Goal: Task Accomplishment & Management: Use online tool/utility

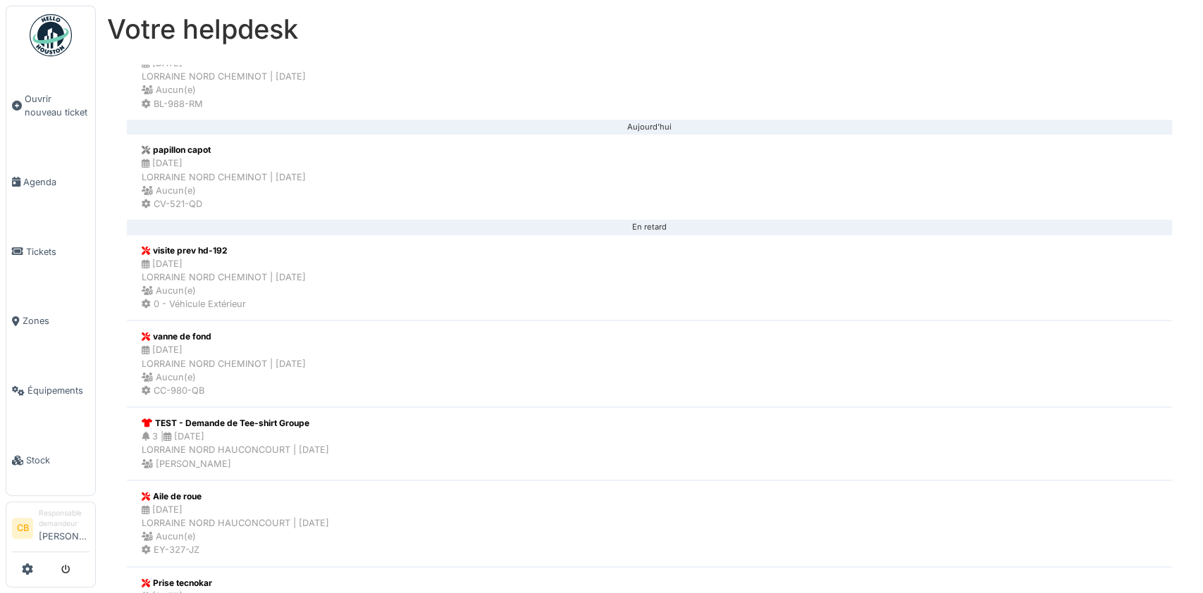
scroll to position [564, 0]
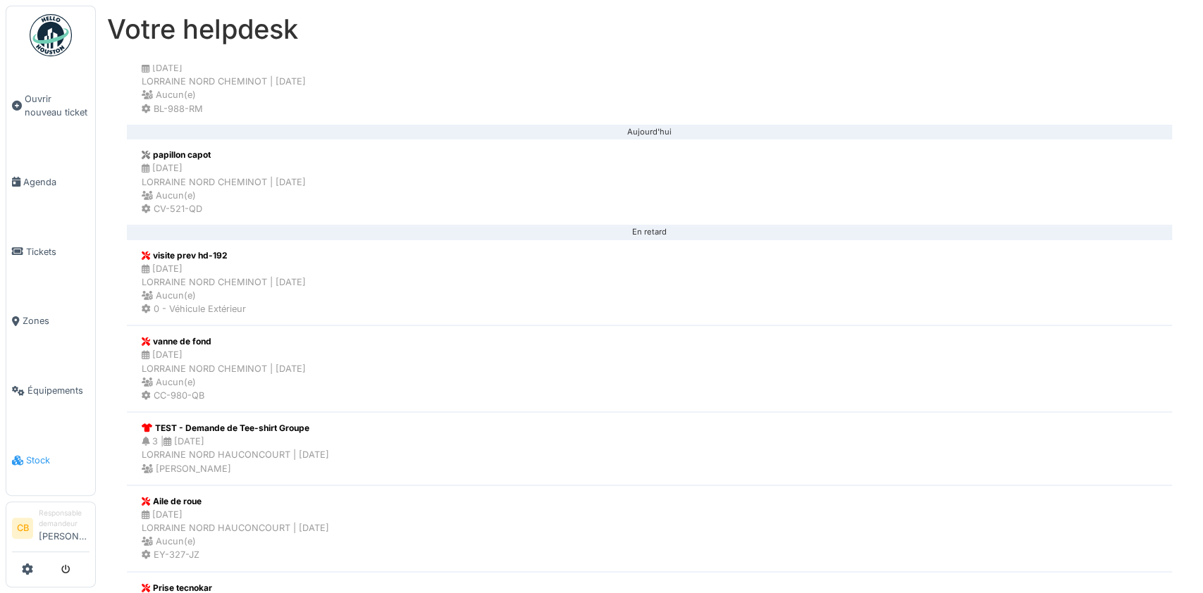
click at [42, 454] on span "Stock" at bounding box center [57, 460] width 63 height 13
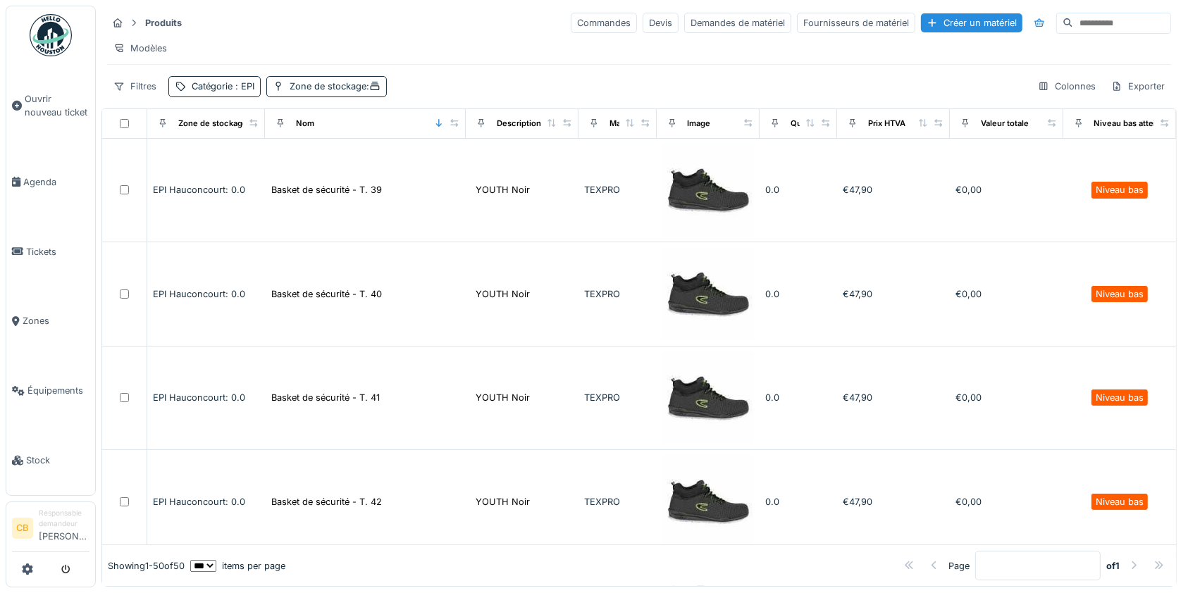
click at [164, 23] on strong "Produits" at bounding box center [164, 22] width 48 height 13
click at [44, 49] on img at bounding box center [51, 35] width 42 height 42
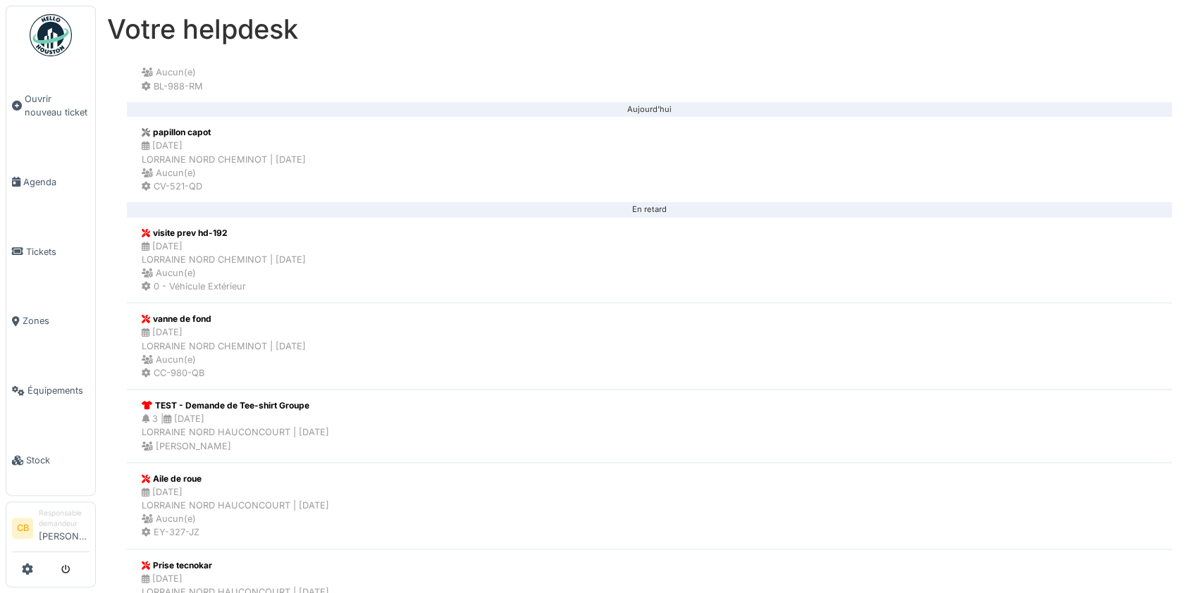
scroll to position [564, 0]
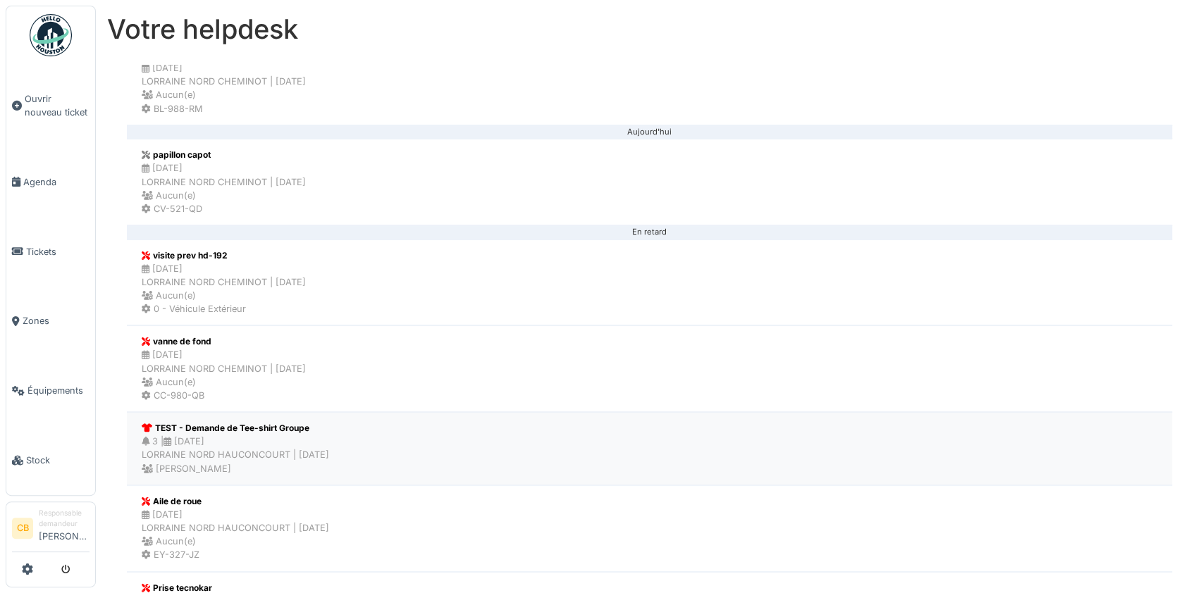
click at [254, 450] on div "3 | 30/08/2025 LORRAINE NORD HAUCONCOURT | Il y a 6 jour(s) Sybille Lelièvre" at bounding box center [235, 455] width 187 height 41
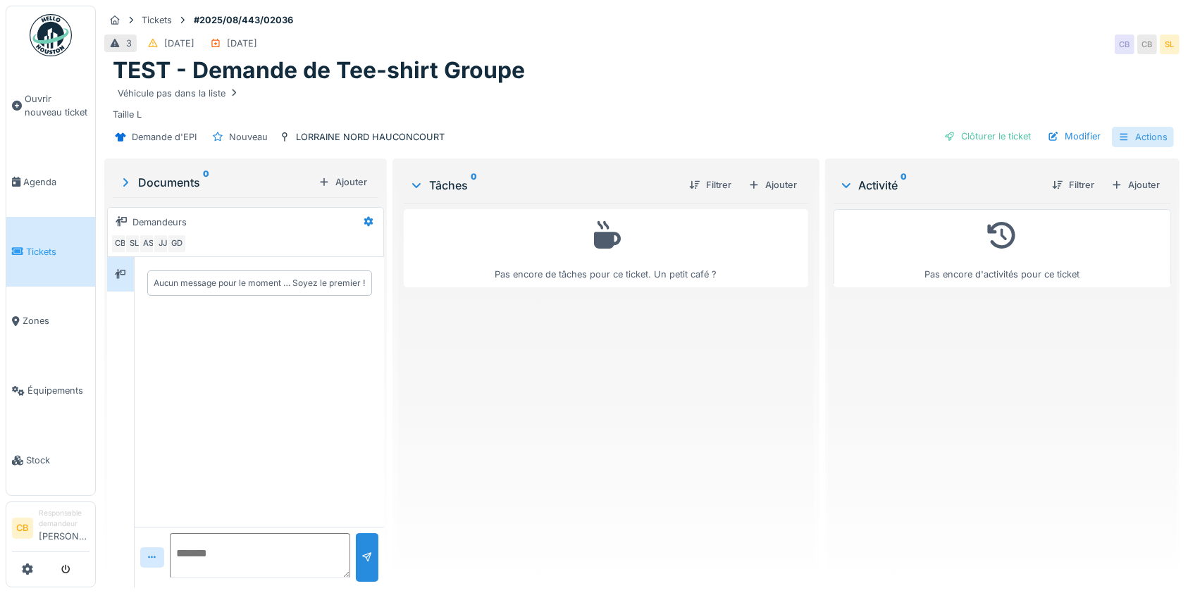
click at [1142, 139] on div "Actions" at bounding box center [1143, 137] width 62 height 20
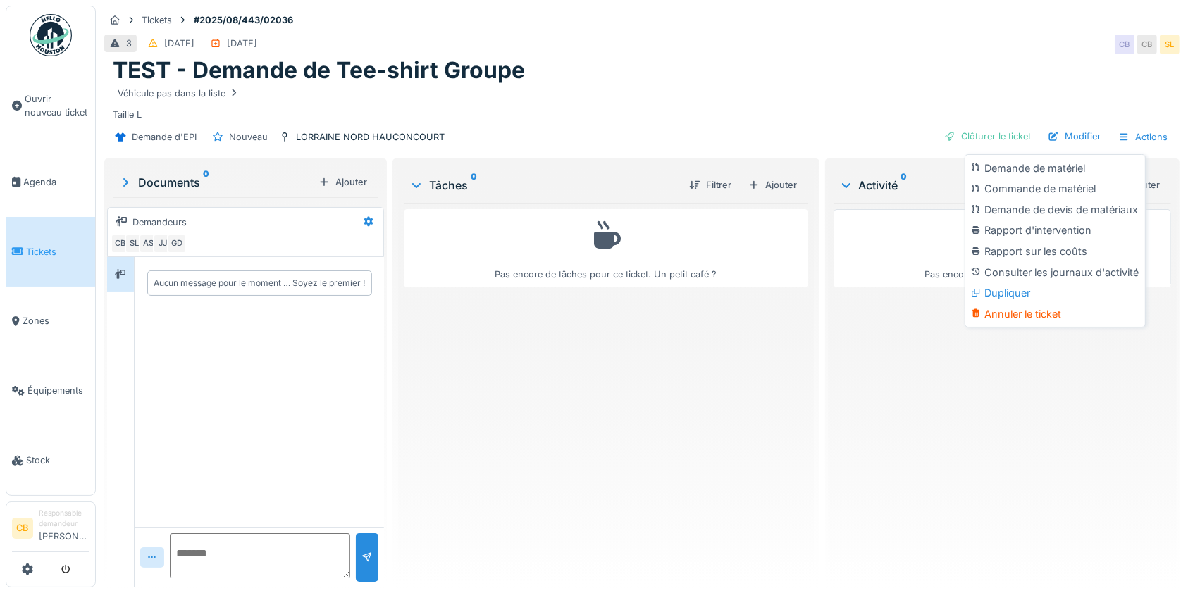
click at [862, 138] on div "Demande d'EPI Nouveau LORRAINE NORD HAUCONCOURT Clôturer le ticket Modifier Act…" at bounding box center [641, 137] width 1075 height 32
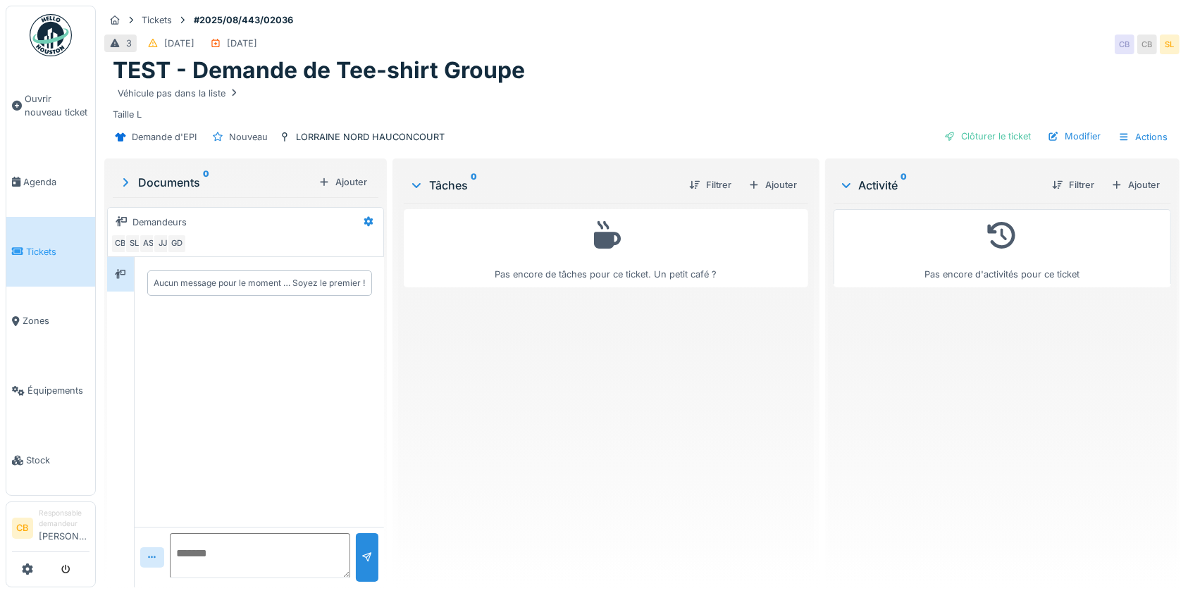
click at [792, 118] on div "Véhicule pas dans la liste Taille L" at bounding box center [642, 103] width 1058 height 37
click at [16, 454] on li "Stock" at bounding box center [51, 460] width 78 height 13
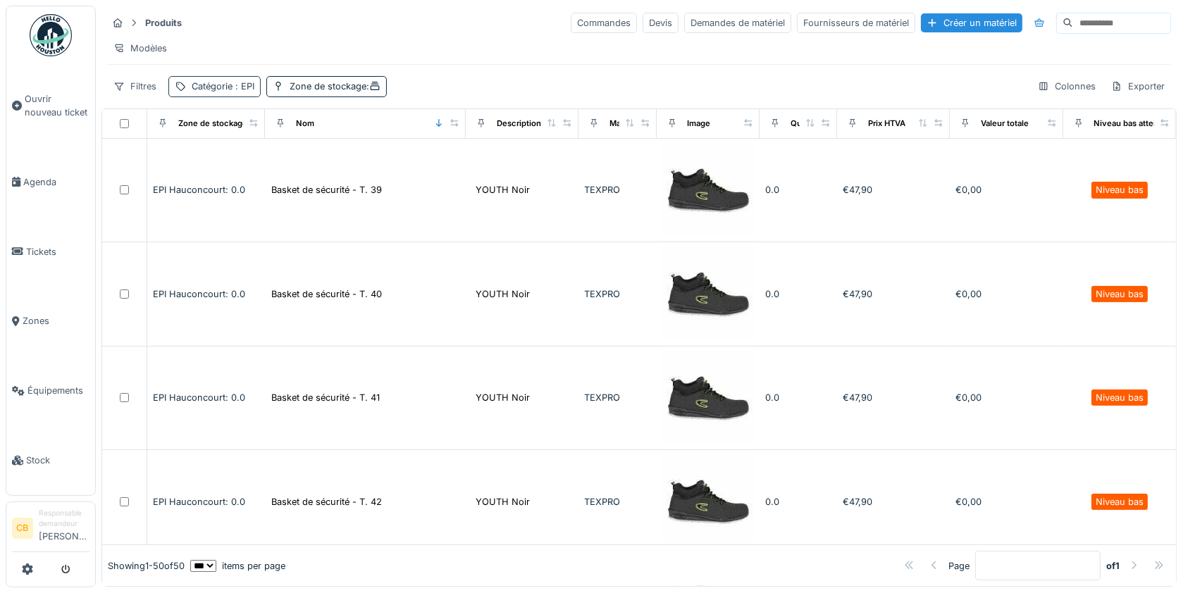
click at [238, 92] on span ": EPI" at bounding box center [244, 86] width 22 height 11
click at [447, 97] on div "Filtres Catégorie : EPI Zone de stockage : Colonnes Exporter" at bounding box center [639, 86] width 1064 height 20
click at [400, 97] on div "Filtres Catégorie : EPI Zone de stockage : Colonnes Exporter" at bounding box center [639, 86] width 1064 height 20
click at [369, 92] on span ":" at bounding box center [373, 86] width 14 height 11
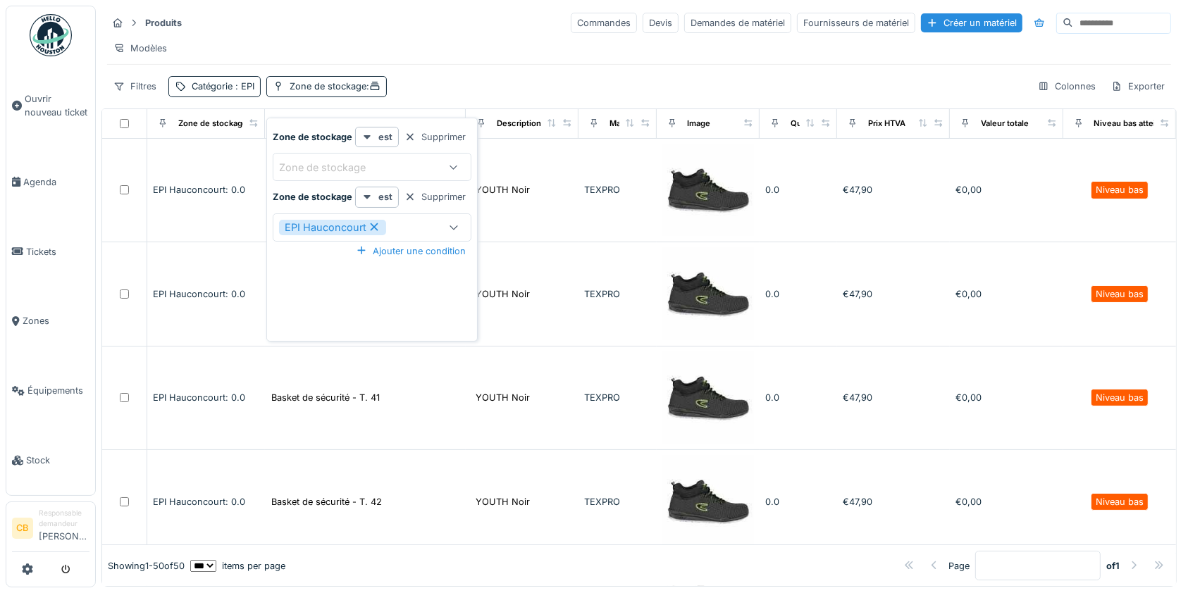
click at [474, 89] on div "Produits Commandes Devis Demandes de matériel Fournisseurs de matériel Créer un…" at bounding box center [638, 54] width 1075 height 97
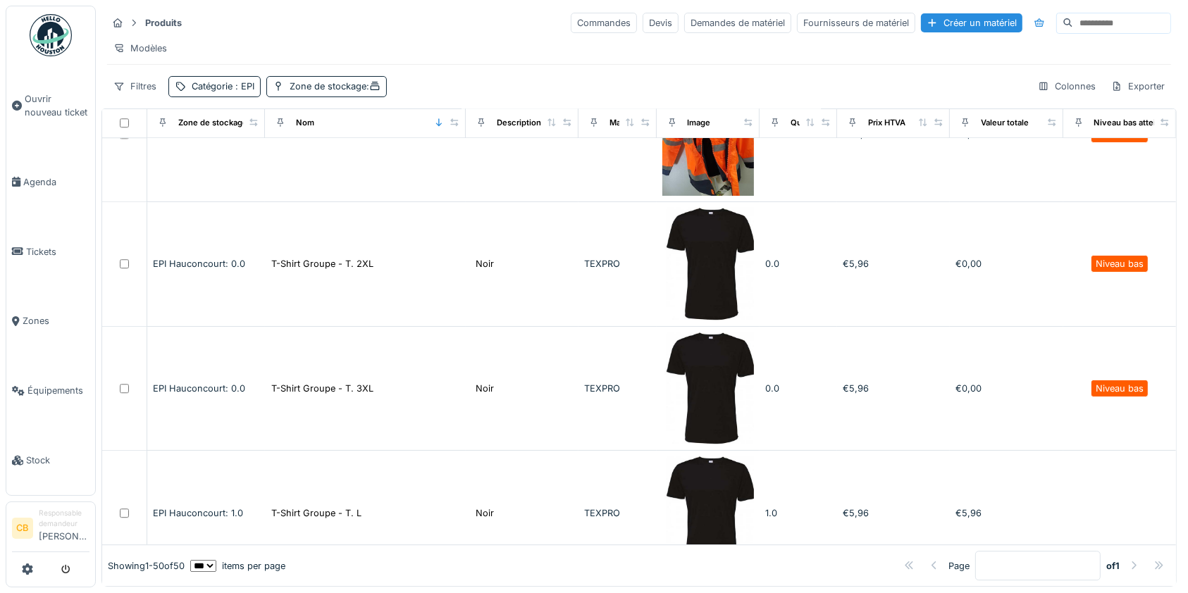
scroll to position [4025, 0]
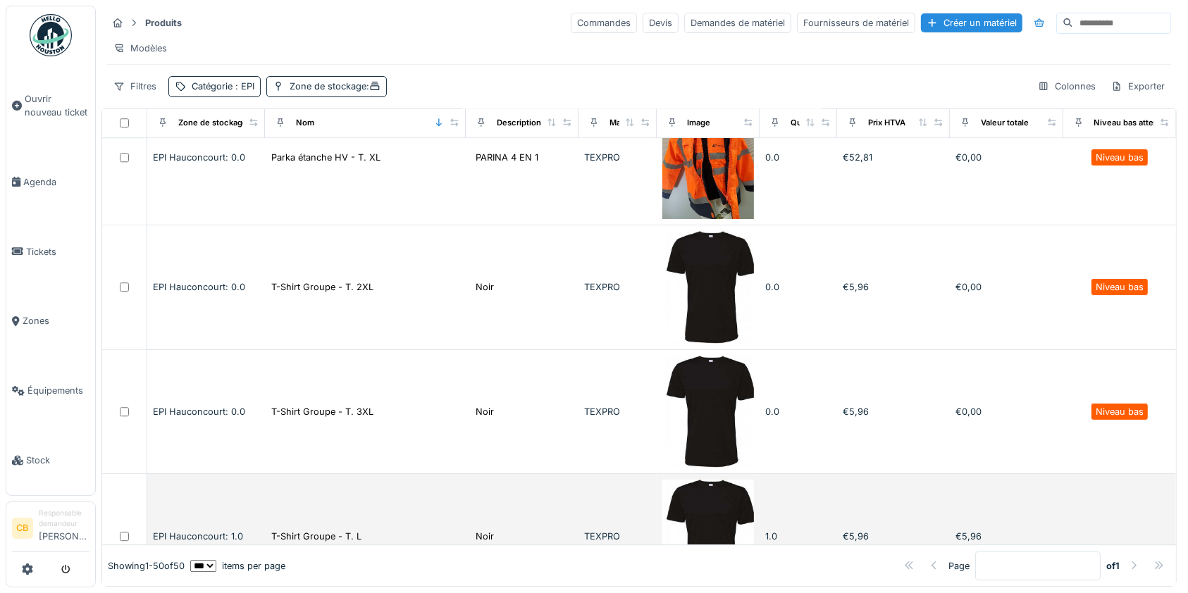
click at [765, 474] on td "1.0" at bounding box center [799, 536] width 78 height 125
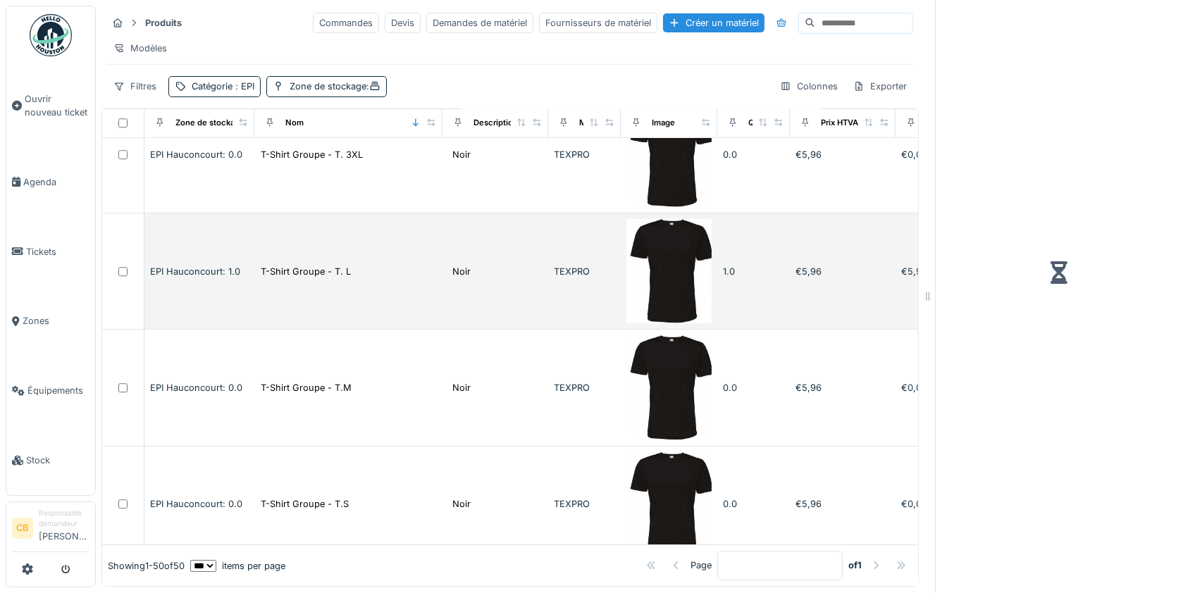
scroll to position [3931, 0]
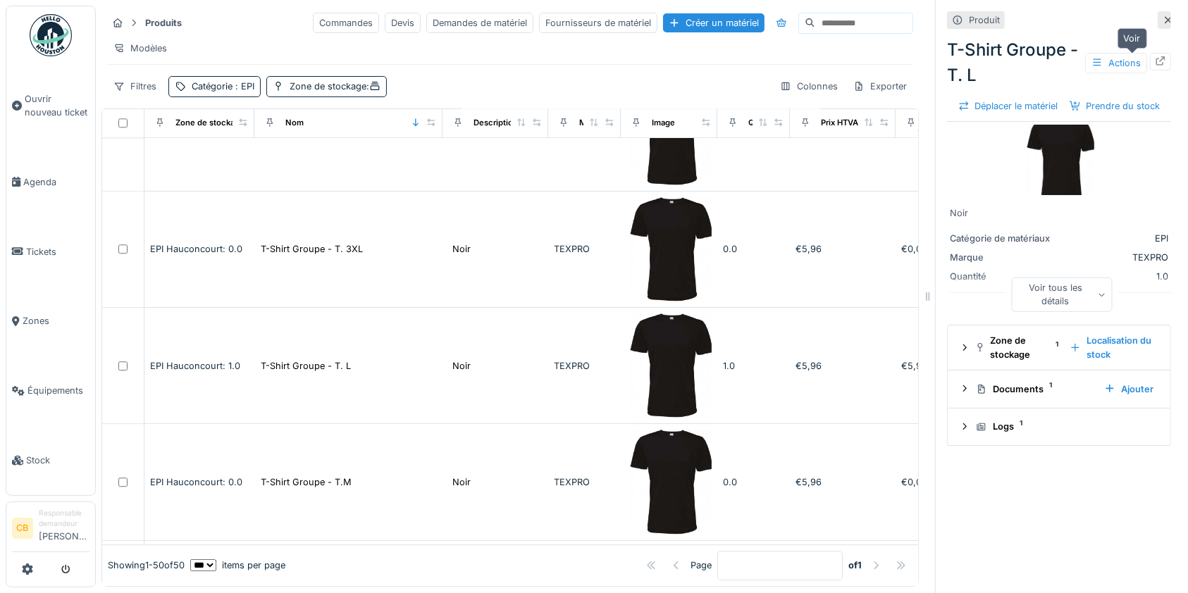
click at [1155, 62] on icon at bounding box center [1160, 60] width 11 height 9
click at [1165, 21] on icon at bounding box center [1168, 19] width 7 height 7
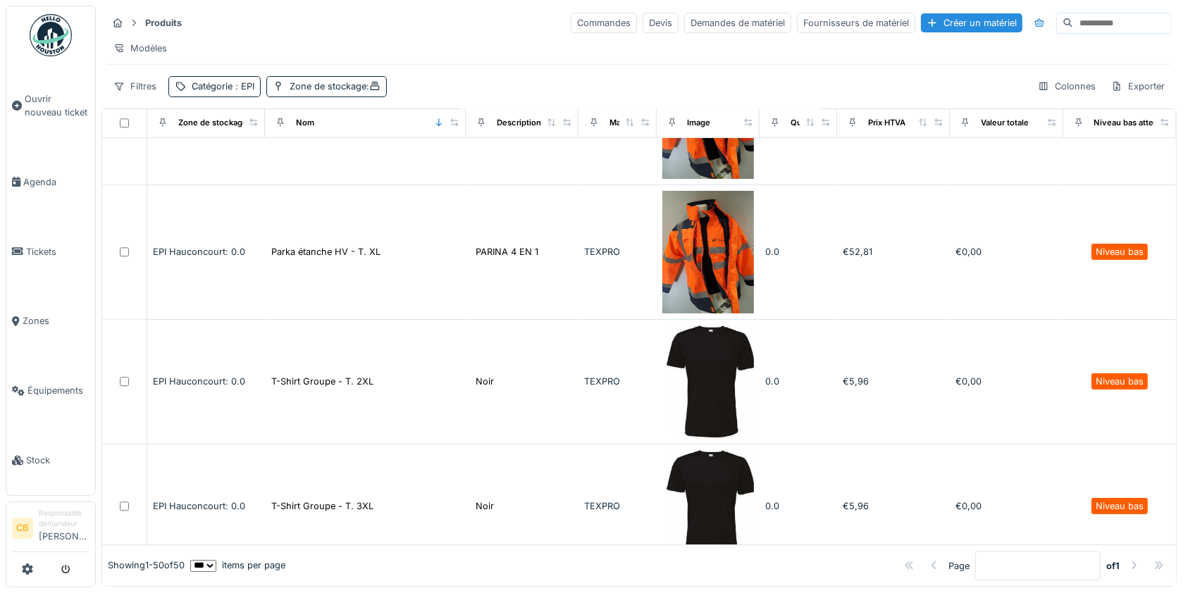
scroll to position [4025, 0]
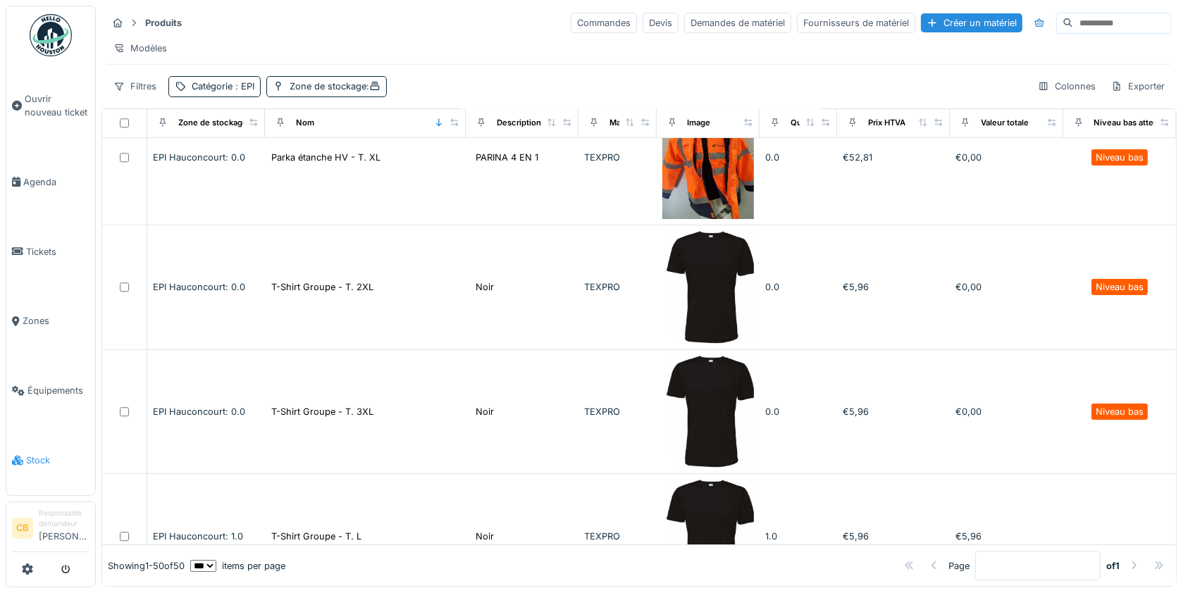
click at [27, 454] on span "Stock" at bounding box center [57, 460] width 63 height 13
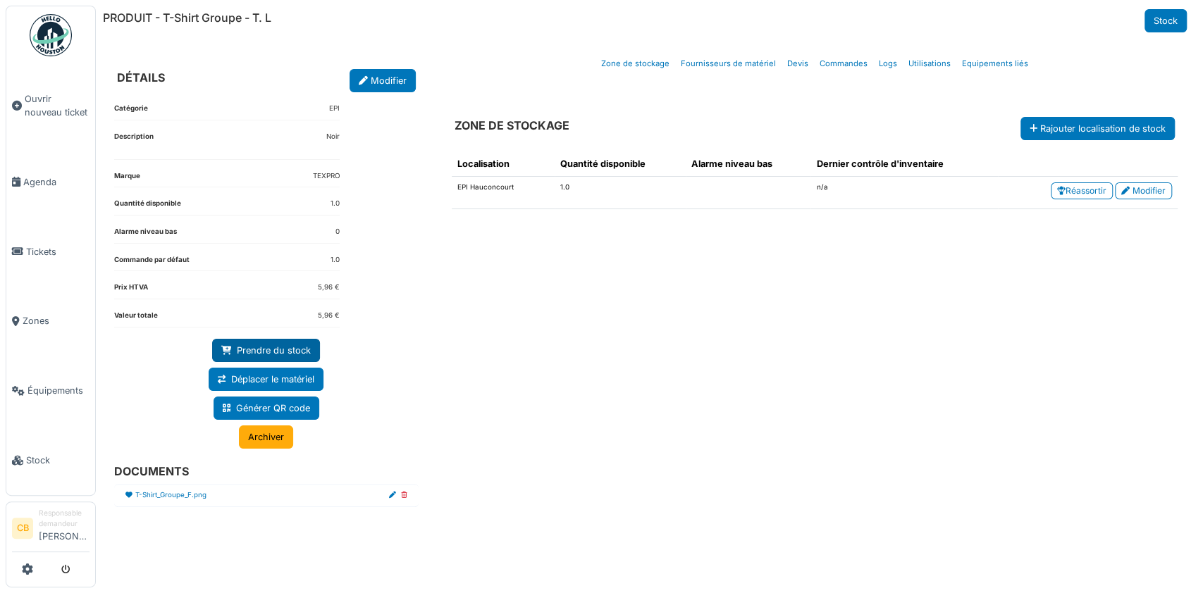
click at [288, 344] on link "Prendre du stock" at bounding box center [266, 350] width 108 height 23
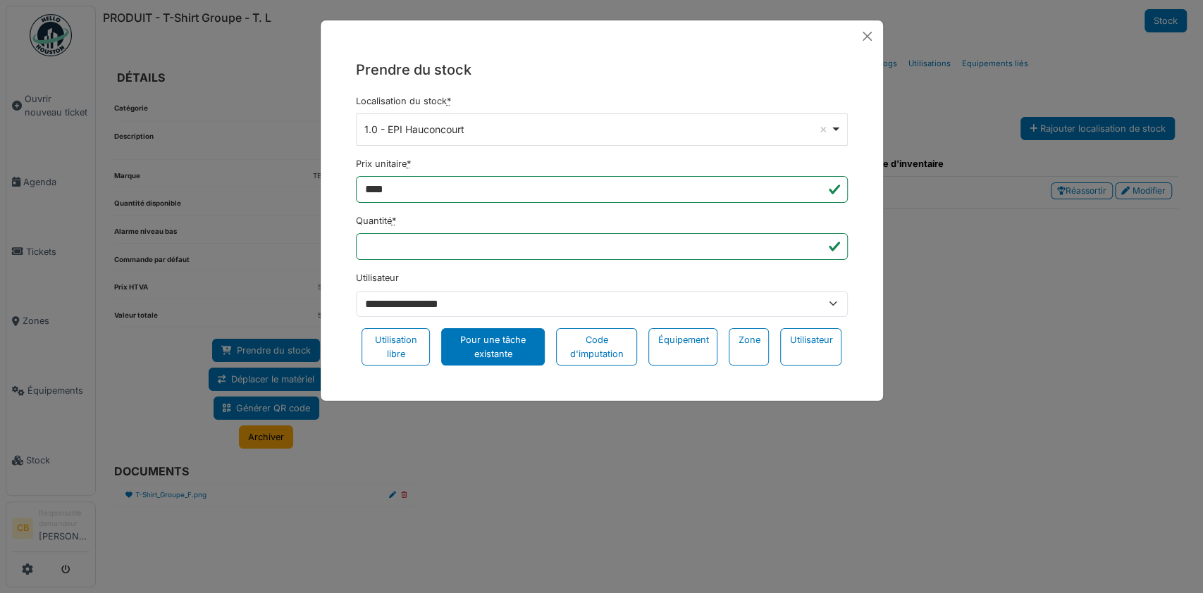
click at [513, 357] on div "Pour une tâche existante" at bounding box center [493, 346] width 104 height 37
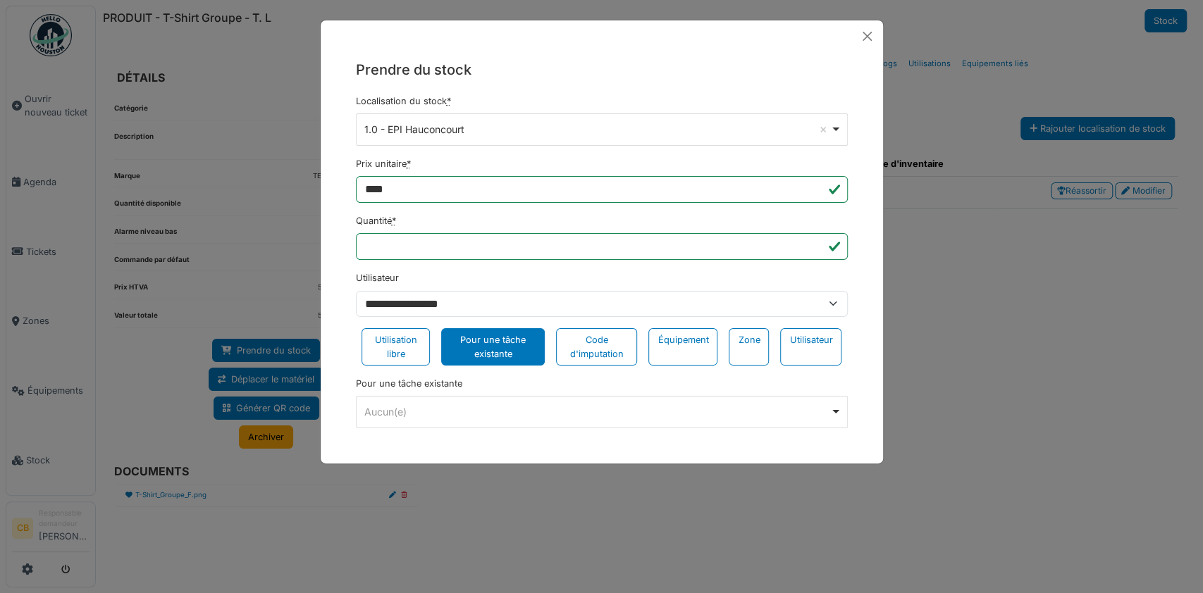
click at [509, 409] on div "Aucun(e) Remove item" at bounding box center [597, 411] width 466 height 15
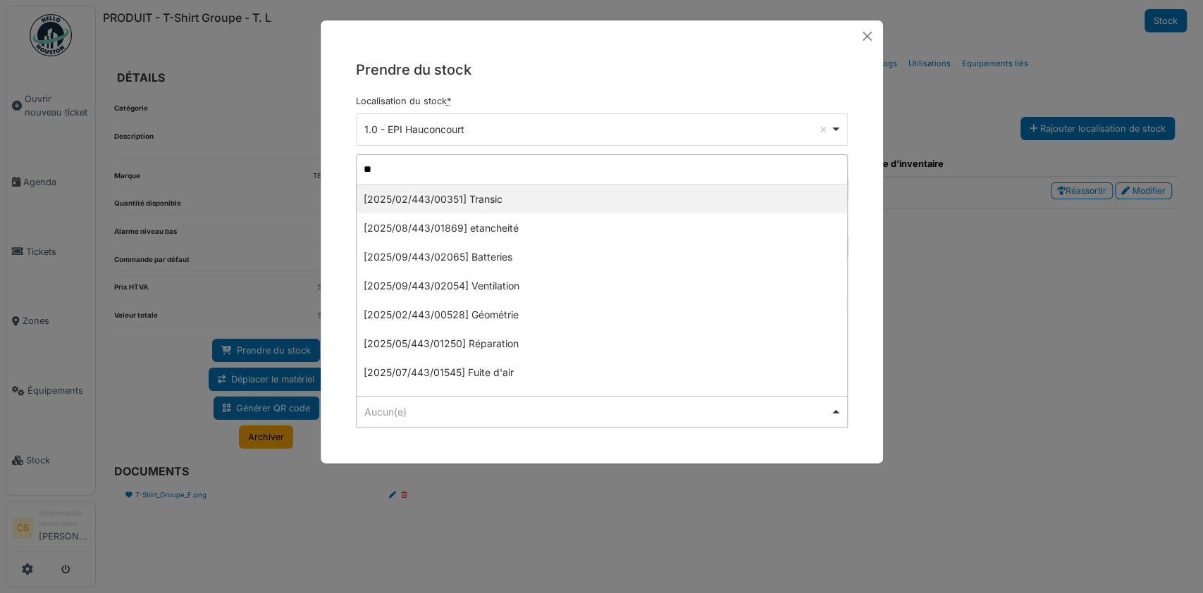
type input "***"
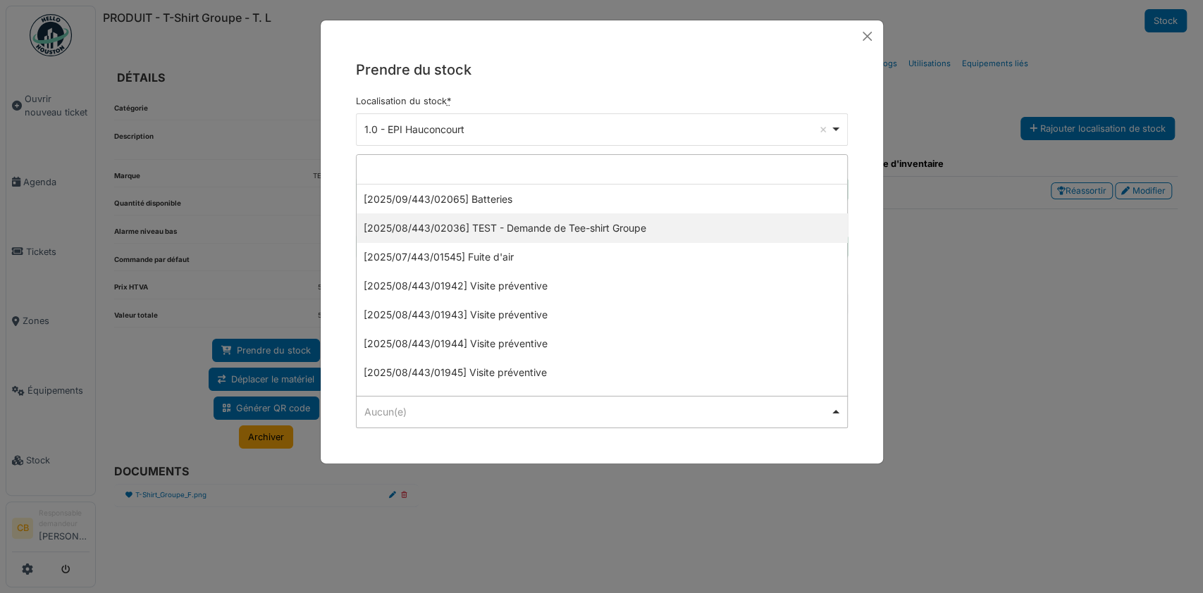
select select "******"
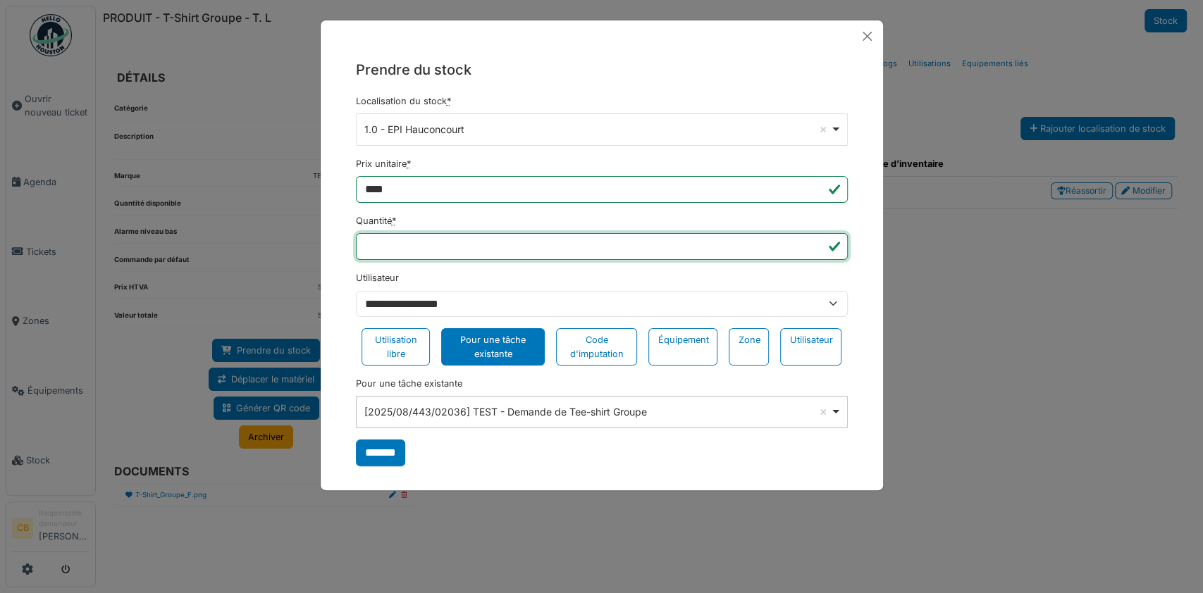
click at [428, 242] on input "*" at bounding box center [602, 246] width 492 height 27
type input "*"
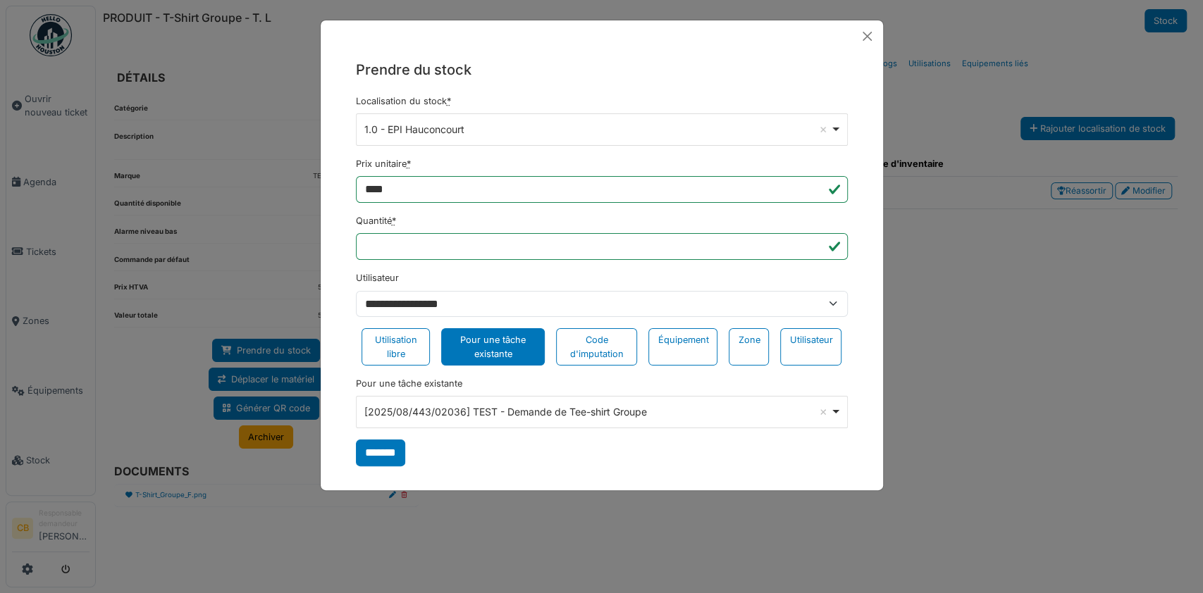
click at [343, 324] on div "**********" at bounding box center [602, 262] width 562 height 421
click at [400, 449] on input "*******" at bounding box center [380, 453] width 49 height 27
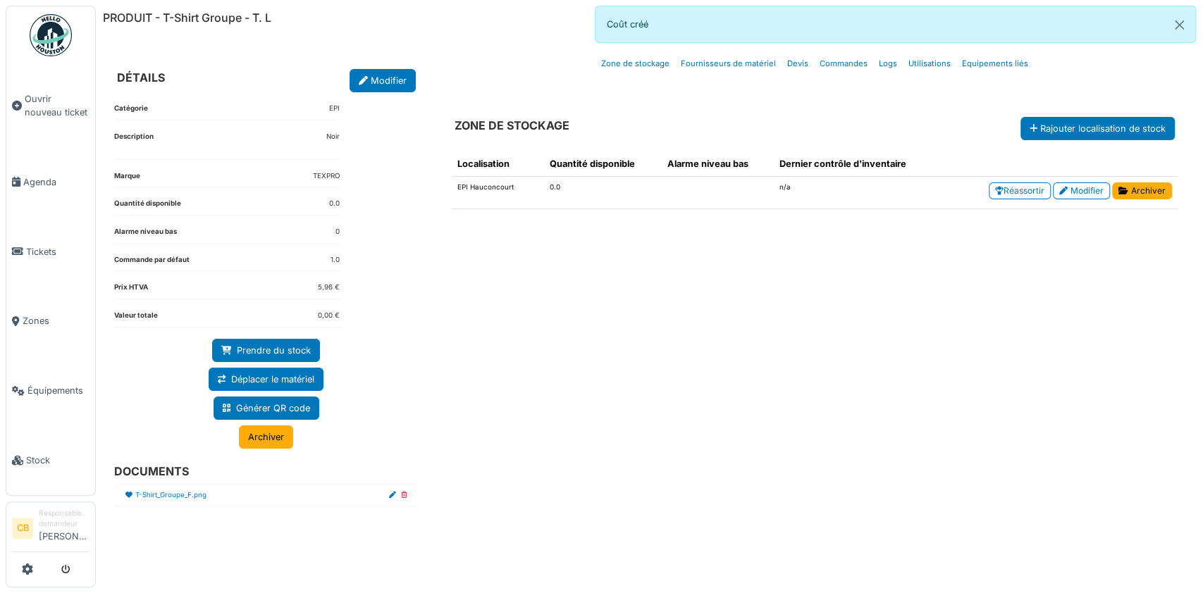
click at [749, 221] on div "Localisation Quantité disponible Alarme niveau bas Dernier contrôle d'inventair…" at bounding box center [814, 350] width 748 height 420
click at [762, 310] on div "Localisation Quantité disponible Alarme niveau bas Dernier contrôle d'inventair…" at bounding box center [814, 350] width 748 height 420
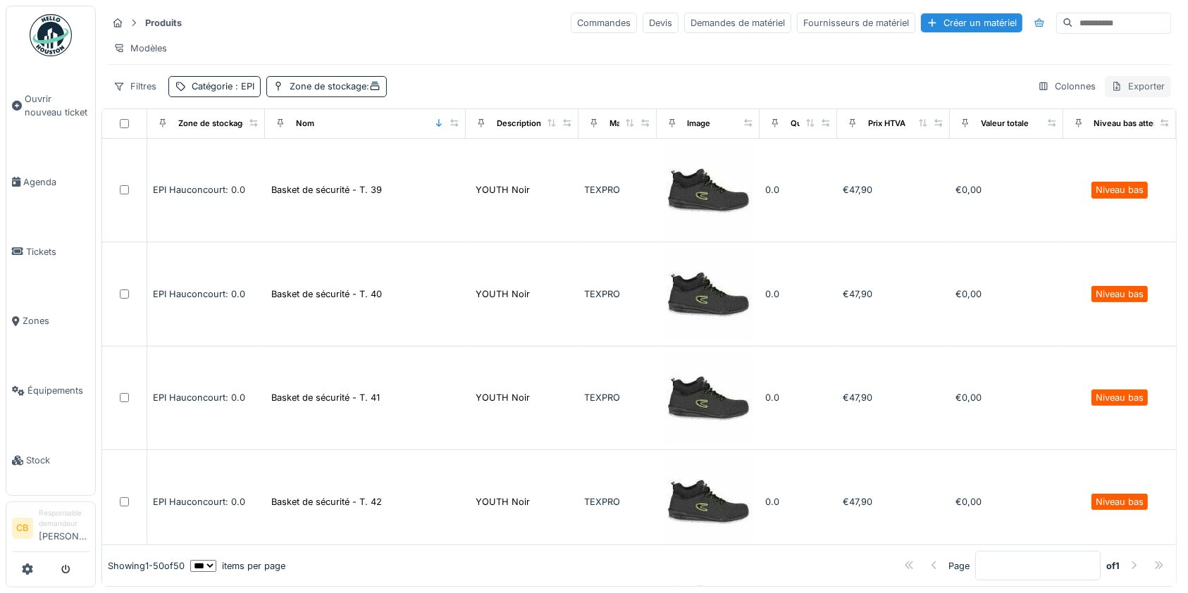
click at [1105, 97] on div "Exporter" at bounding box center [1138, 86] width 66 height 20
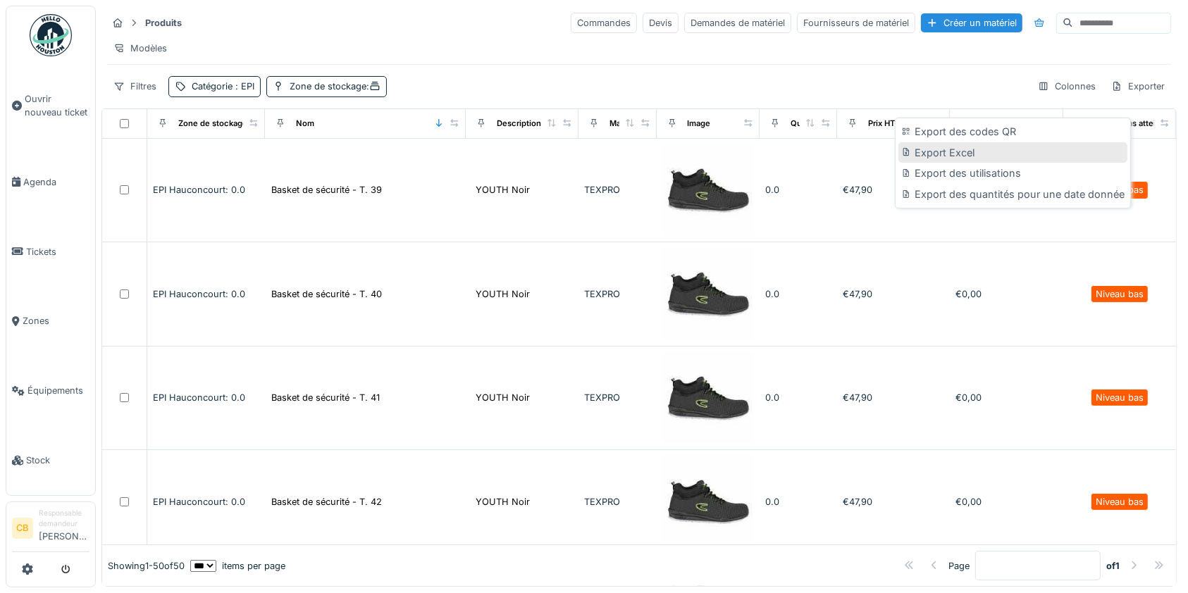
click at [997, 154] on div "Export Excel" at bounding box center [1012, 152] width 229 height 21
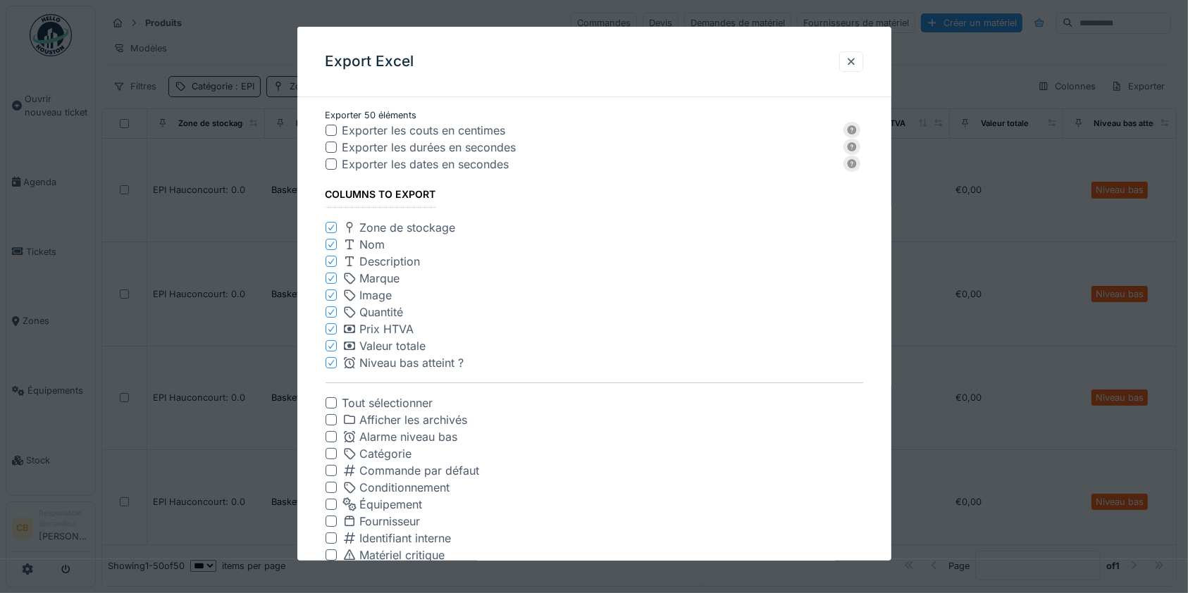
scroll to position [185, 0]
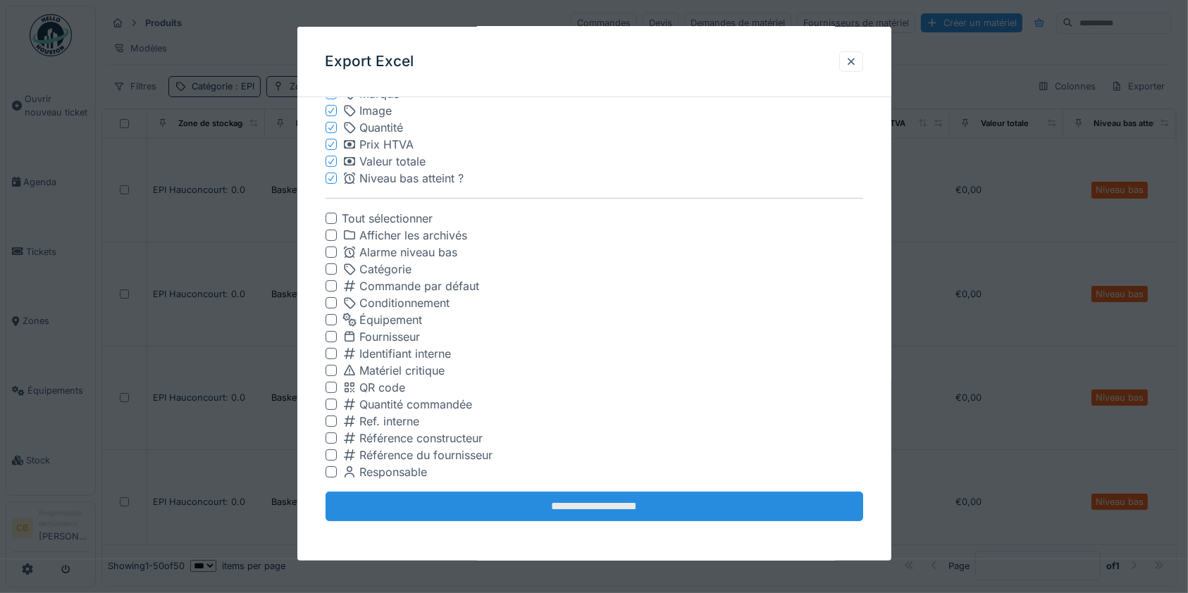
click at [607, 512] on input "**********" at bounding box center [595, 507] width 538 height 30
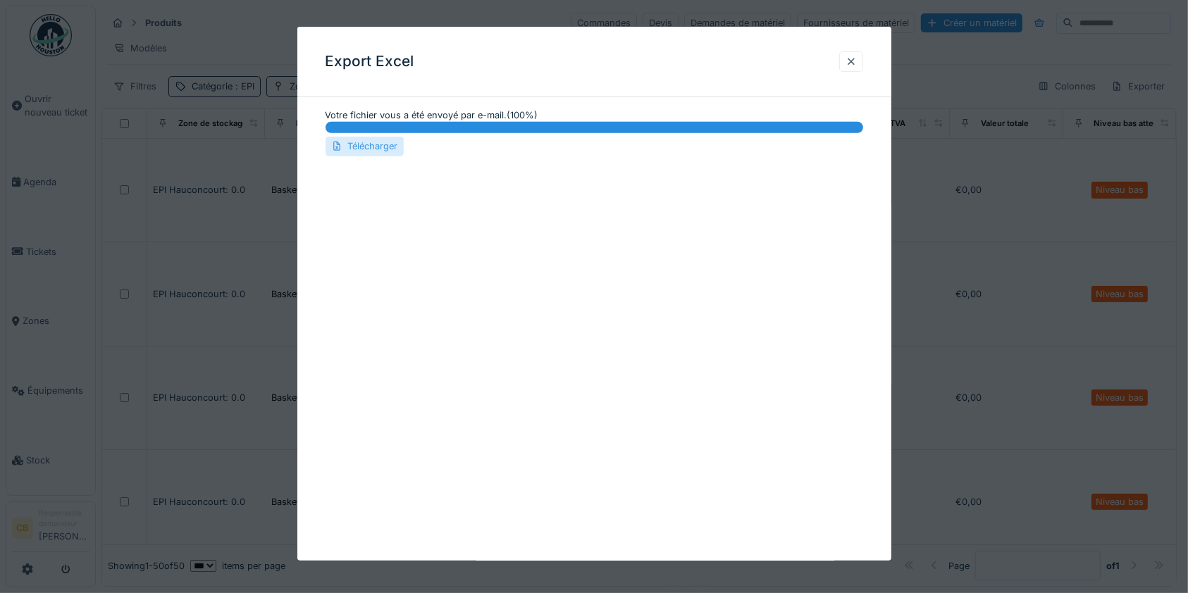
click at [385, 144] on div "Télécharger" at bounding box center [365, 146] width 78 height 19
click at [857, 56] on div at bounding box center [851, 61] width 11 height 13
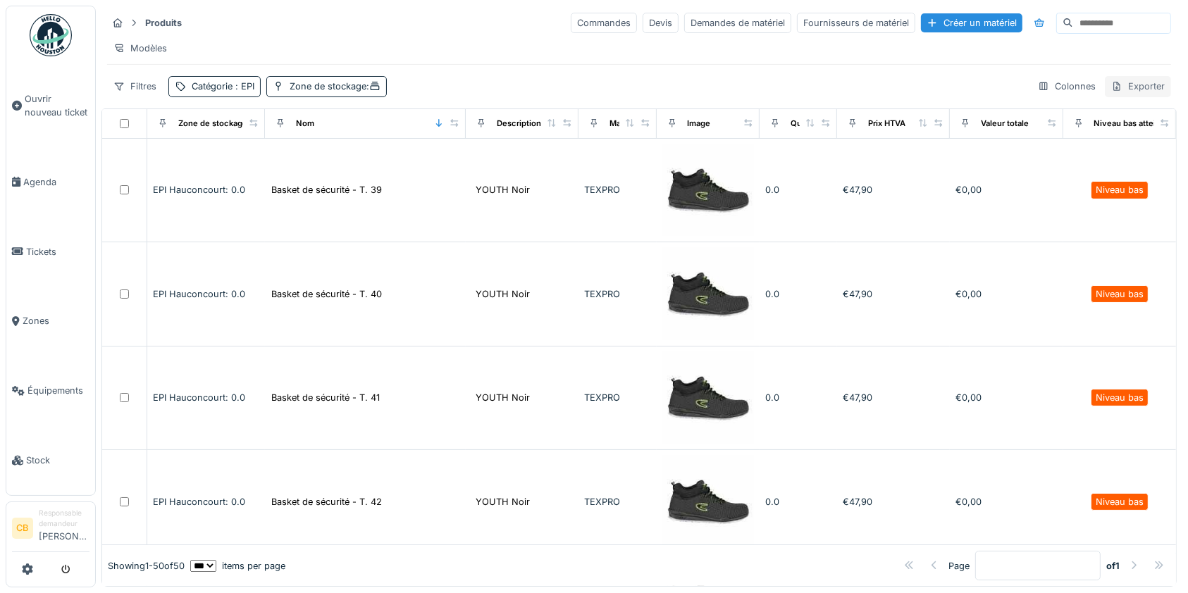
click at [1127, 97] on div "Exporter" at bounding box center [1138, 86] width 66 height 20
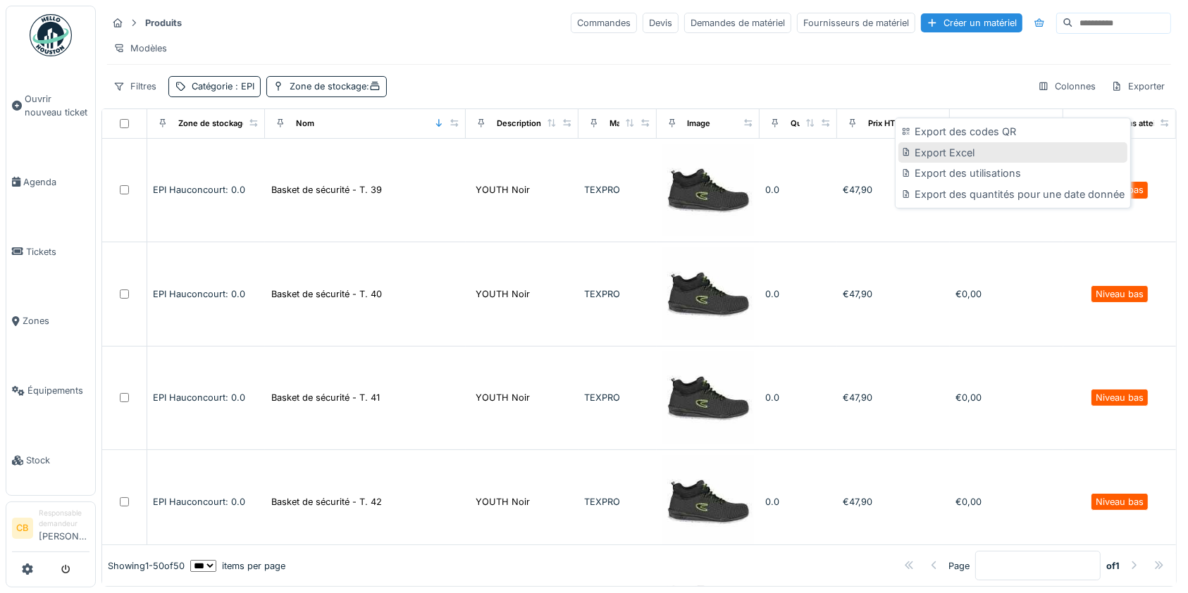
click at [979, 151] on div "Export Excel" at bounding box center [1012, 152] width 229 height 21
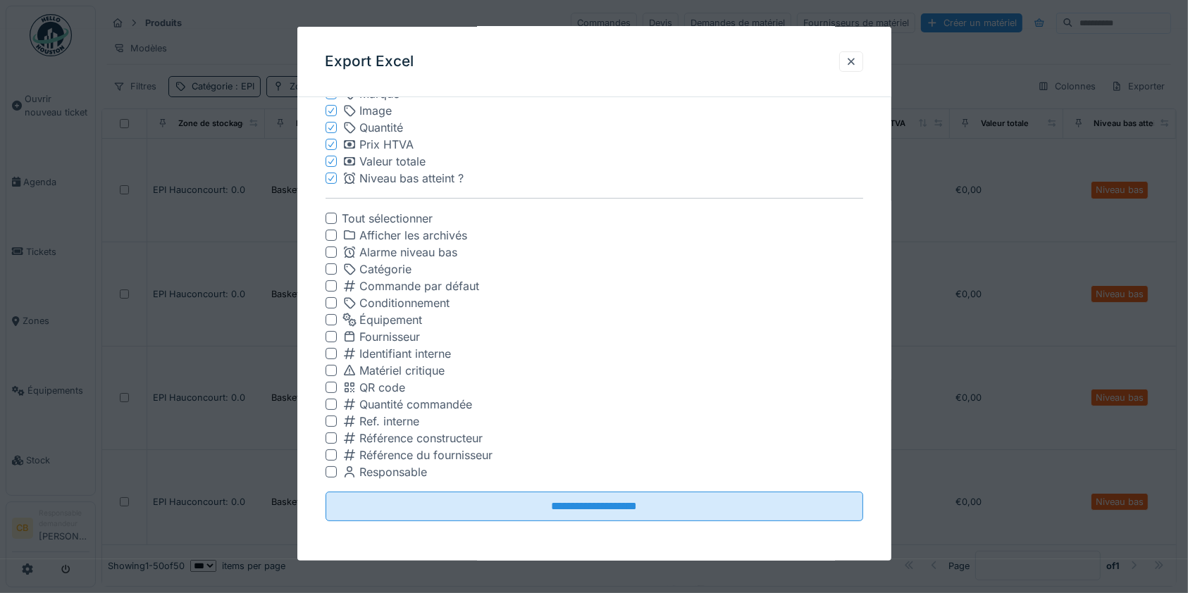
scroll to position [13, 0]
click at [333, 472] on div at bounding box center [331, 471] width 11 height 11
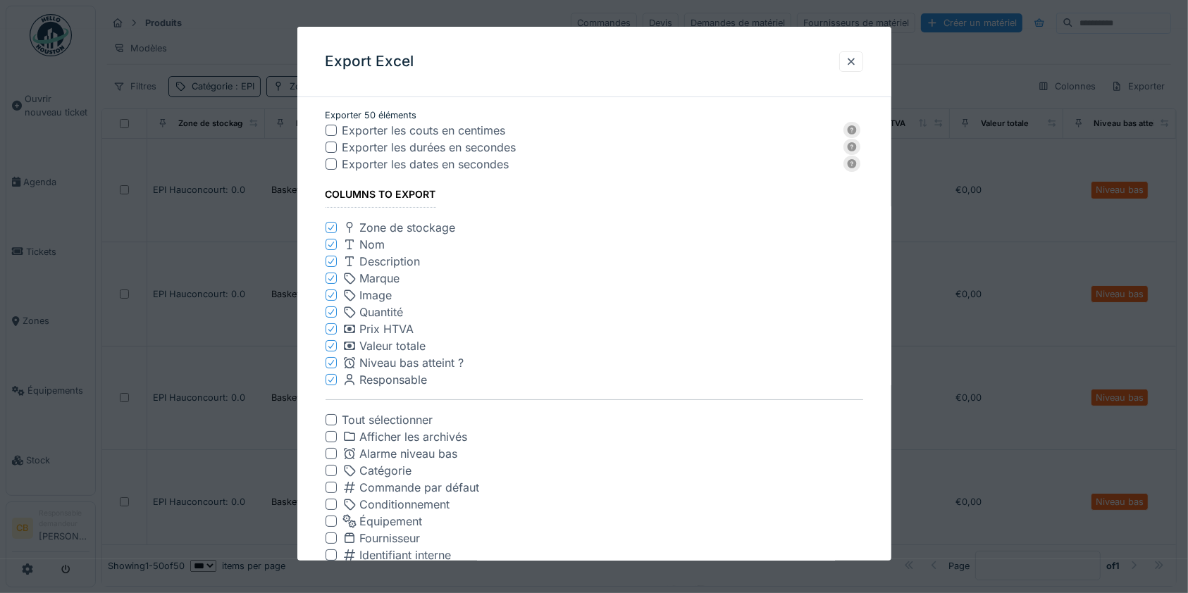
scroll to position [185, 0]
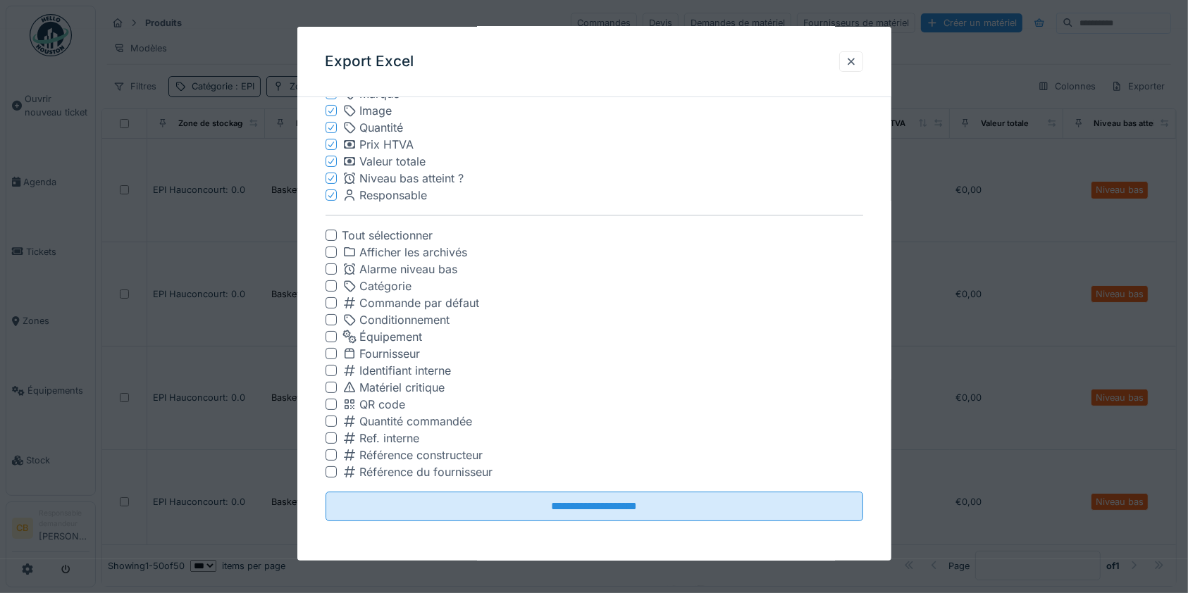
click at [330, 321] on div at bounding box center [331, 319] width 11 height 11
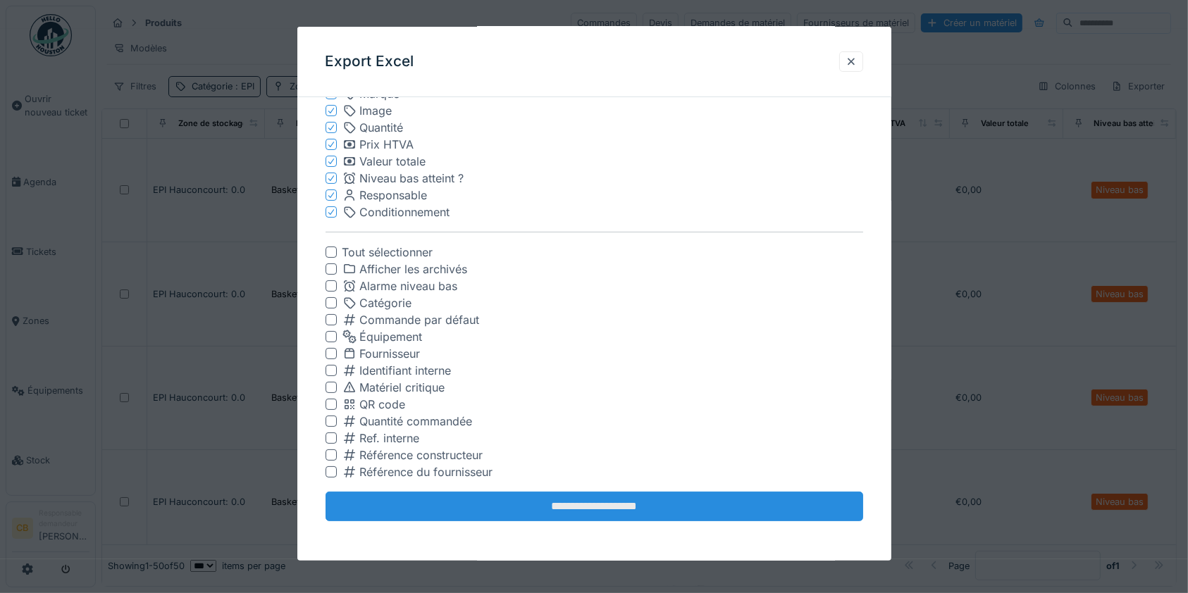
click at [603, 496] on input "**********" at bounding box center [595, 507] width 538 height 30
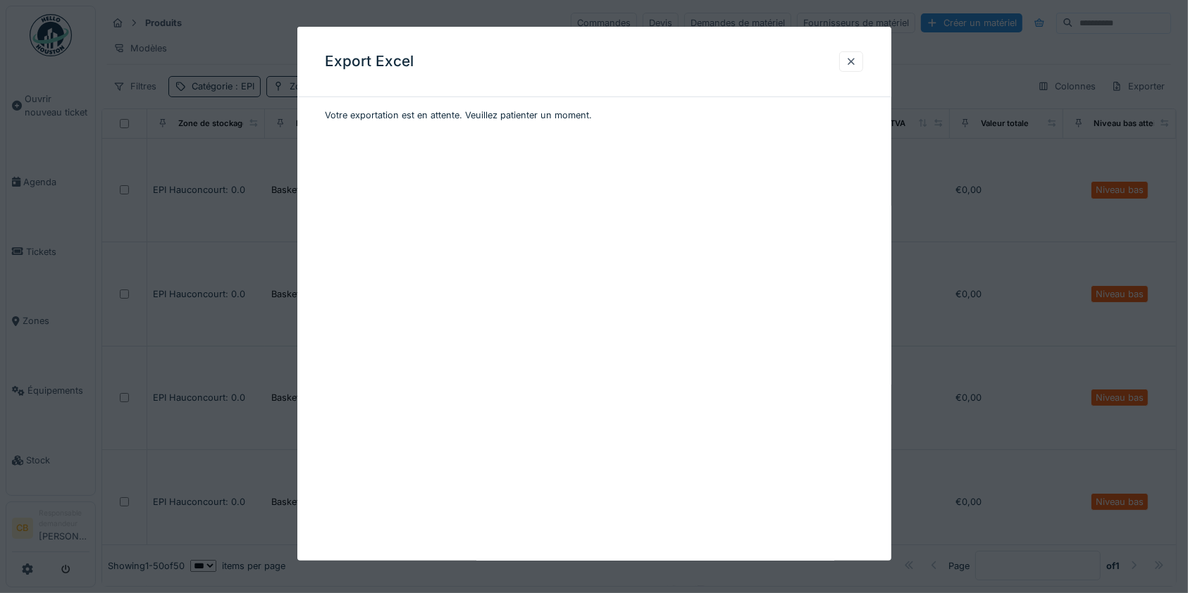
scroll to position [0, 0]
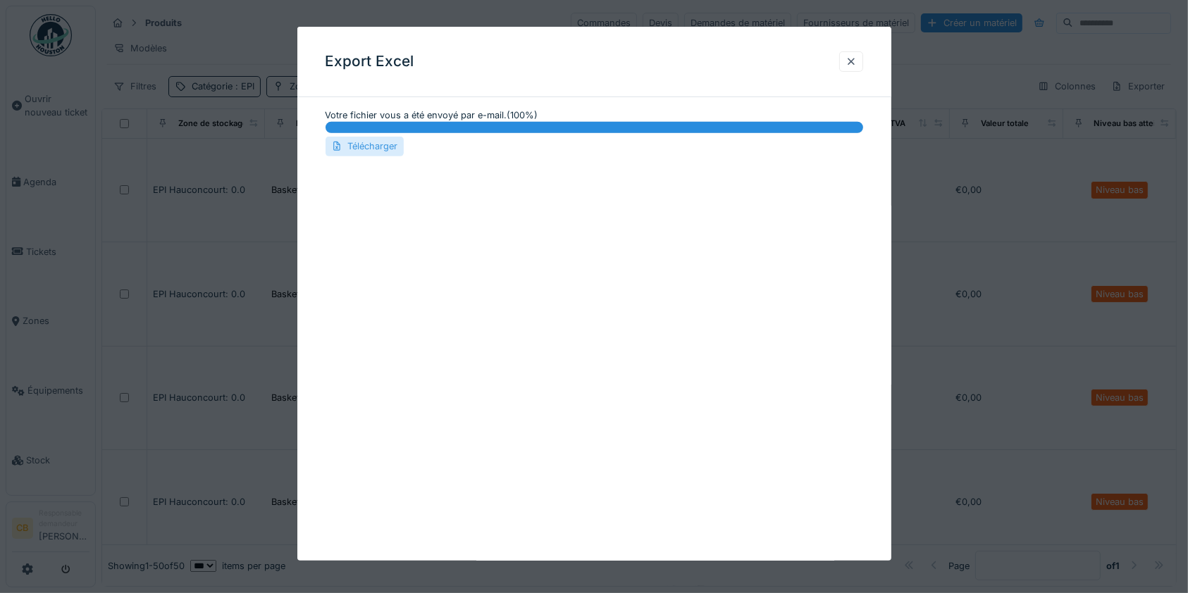
click at [390, 151] on div "Télécharger" at bounding box center [365, 146] width 78 height 19
click at [849, 59] on div at bounding box center [851, 61] width 24 height 20
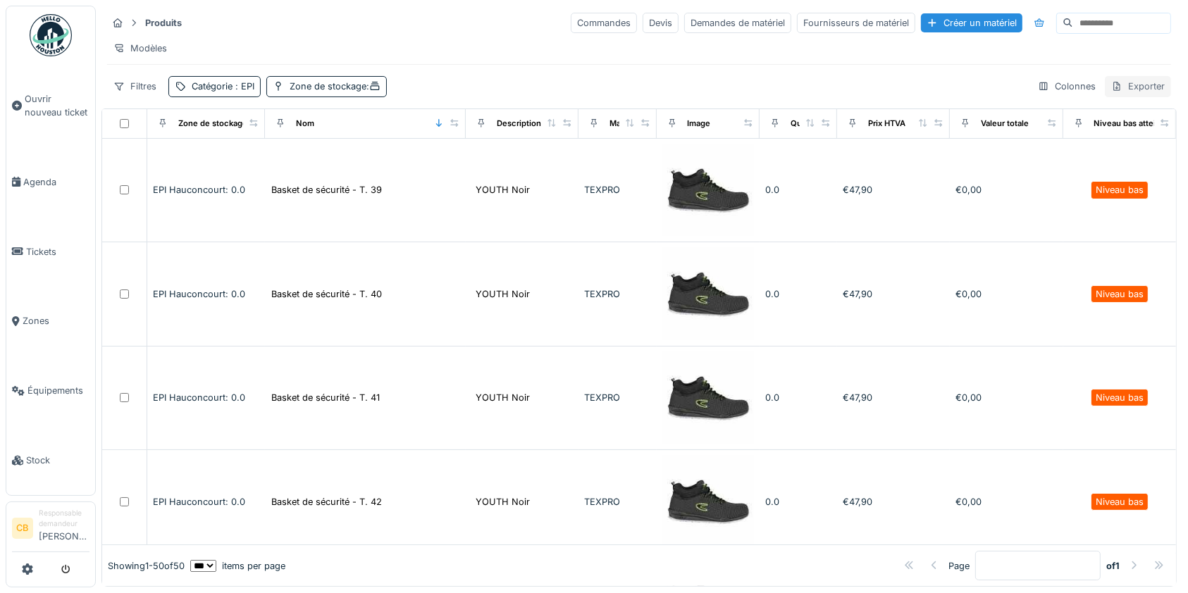
click at [1105, 91] on div "Exporter" at bounding box center [1138, 86] width 66 height 20
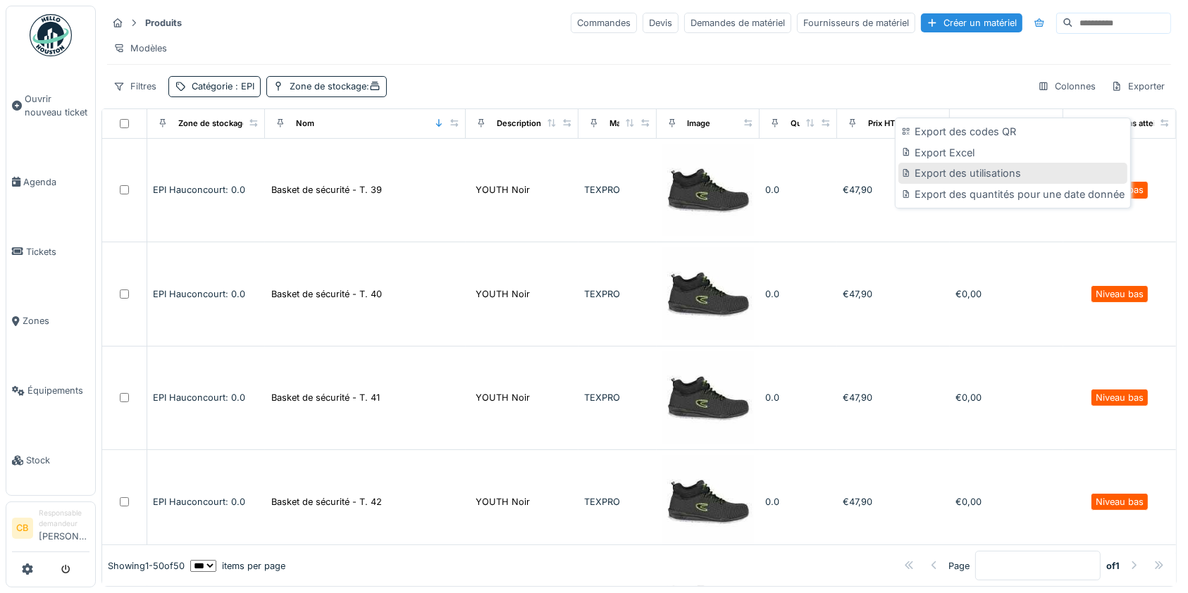
click at [1001, 163] on div "Export des utilisations" at bounding box center [1012, 173] width 229 height 21
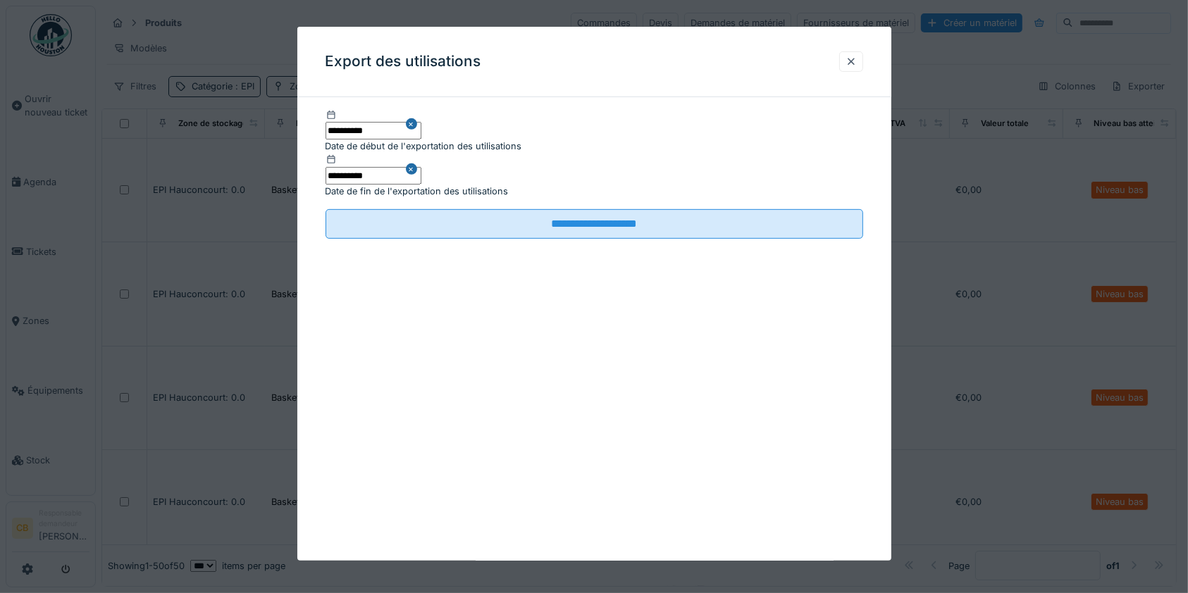
click at [371, 130] on input "**********" at bounding box center [374, 131] width 96 height 18
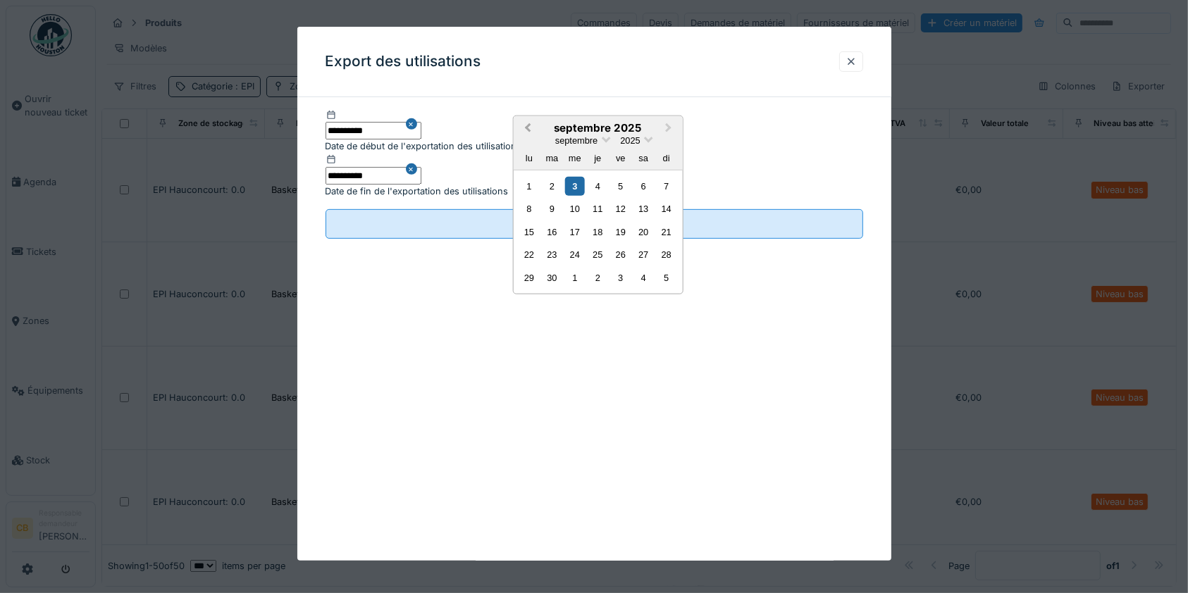
click at [527, 136] on span "Previous Month" at bounding box center [527, 128] width 0 height 16
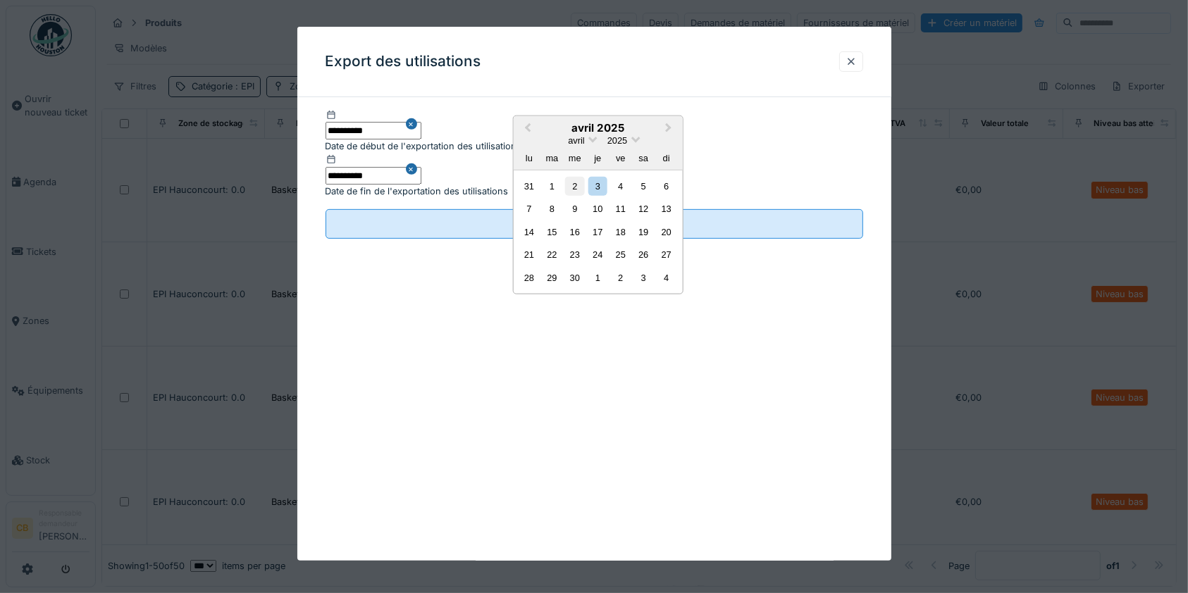
click at [574, 195] on div "2" at bounding box center [574, 185] width 19 height 19
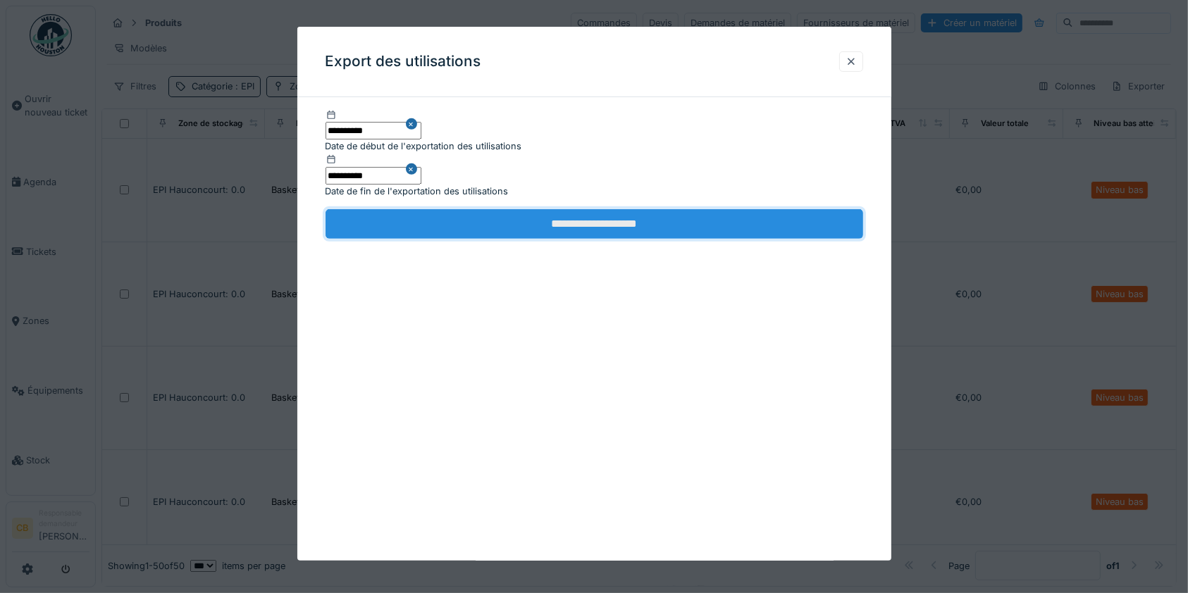
click at [601, 217] on input "**********" at bounding box center [595, 224] width 538 height 30
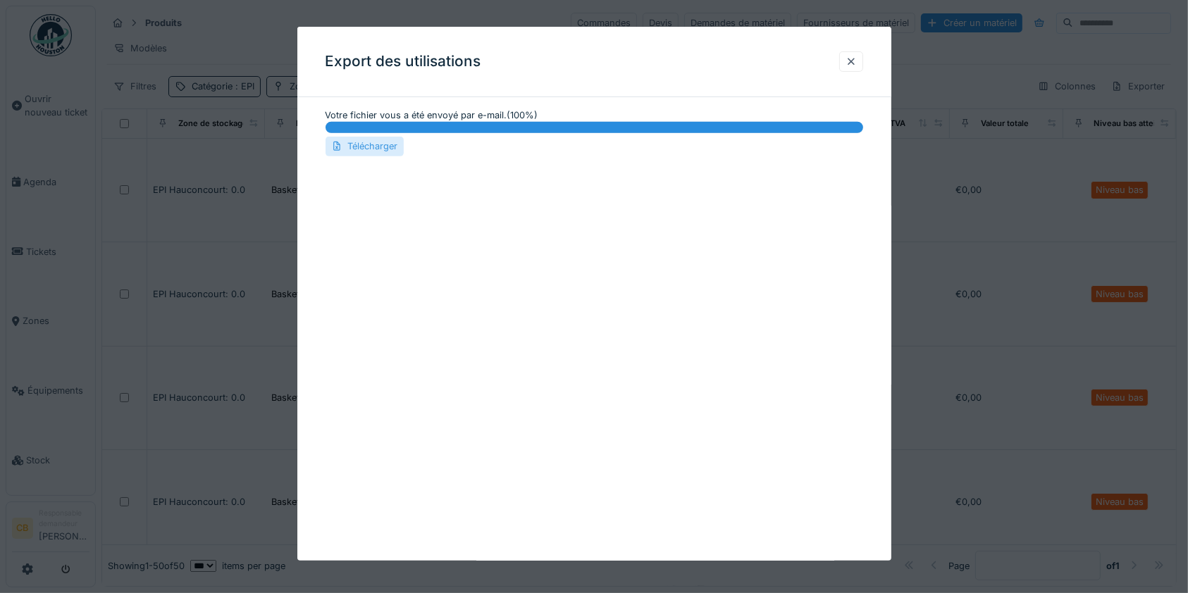
click at [382, 143] on div "Télécharger" at bounding box center [365, 146] width 78 height 19
click at [857, 59] on div at bounding box center [851, 61] width 11 height 13
